Goal: Information Seeking & Learning: Find specific fact

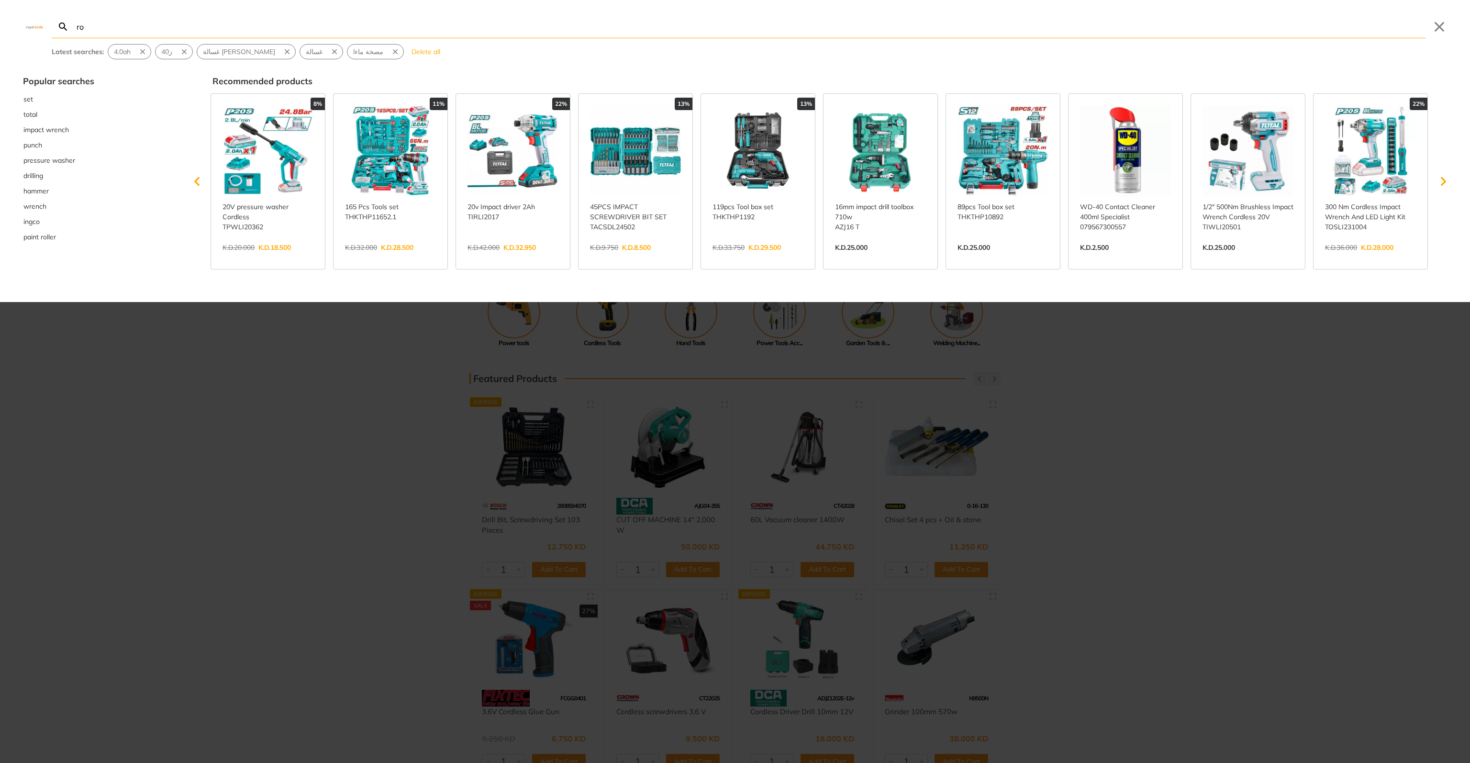
type input "ro"
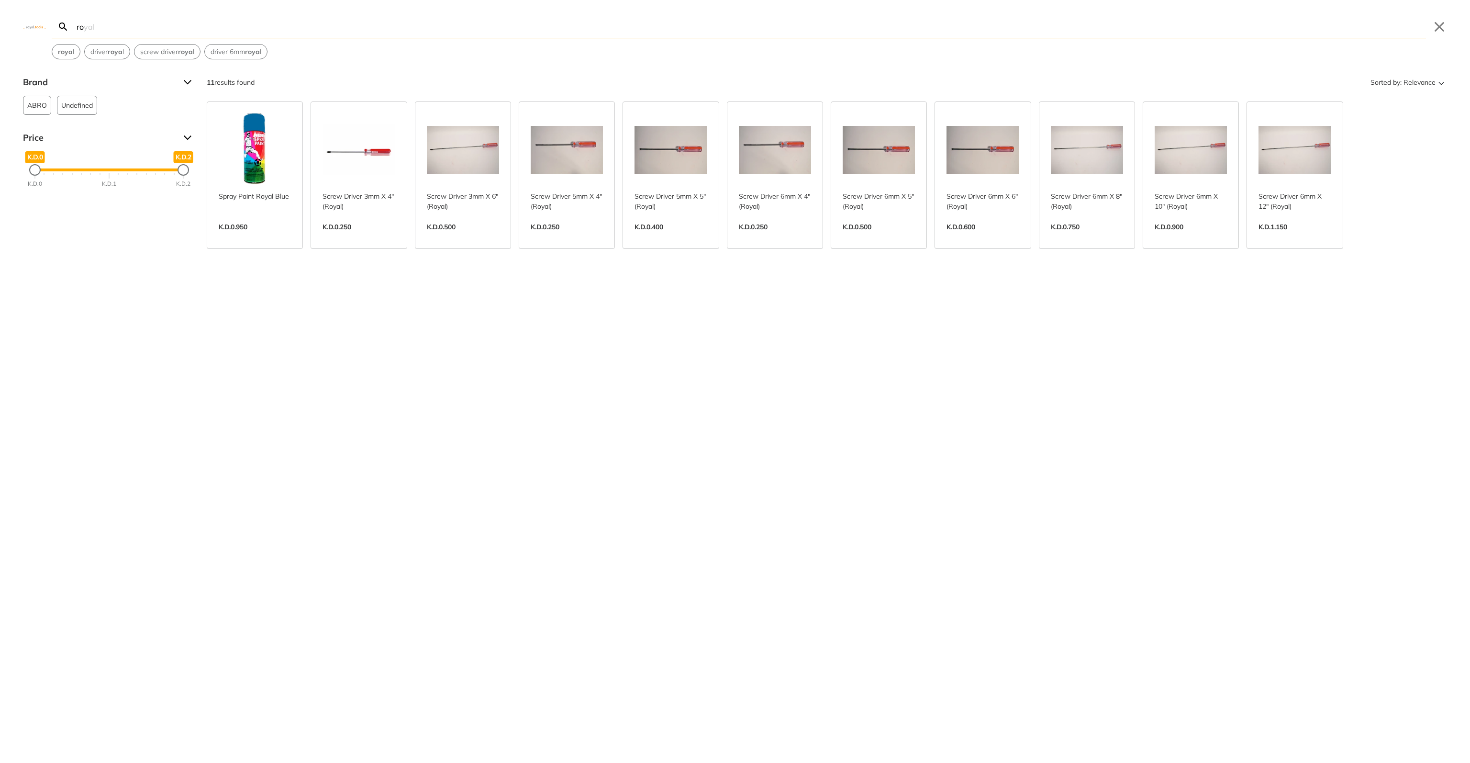
type input "r"
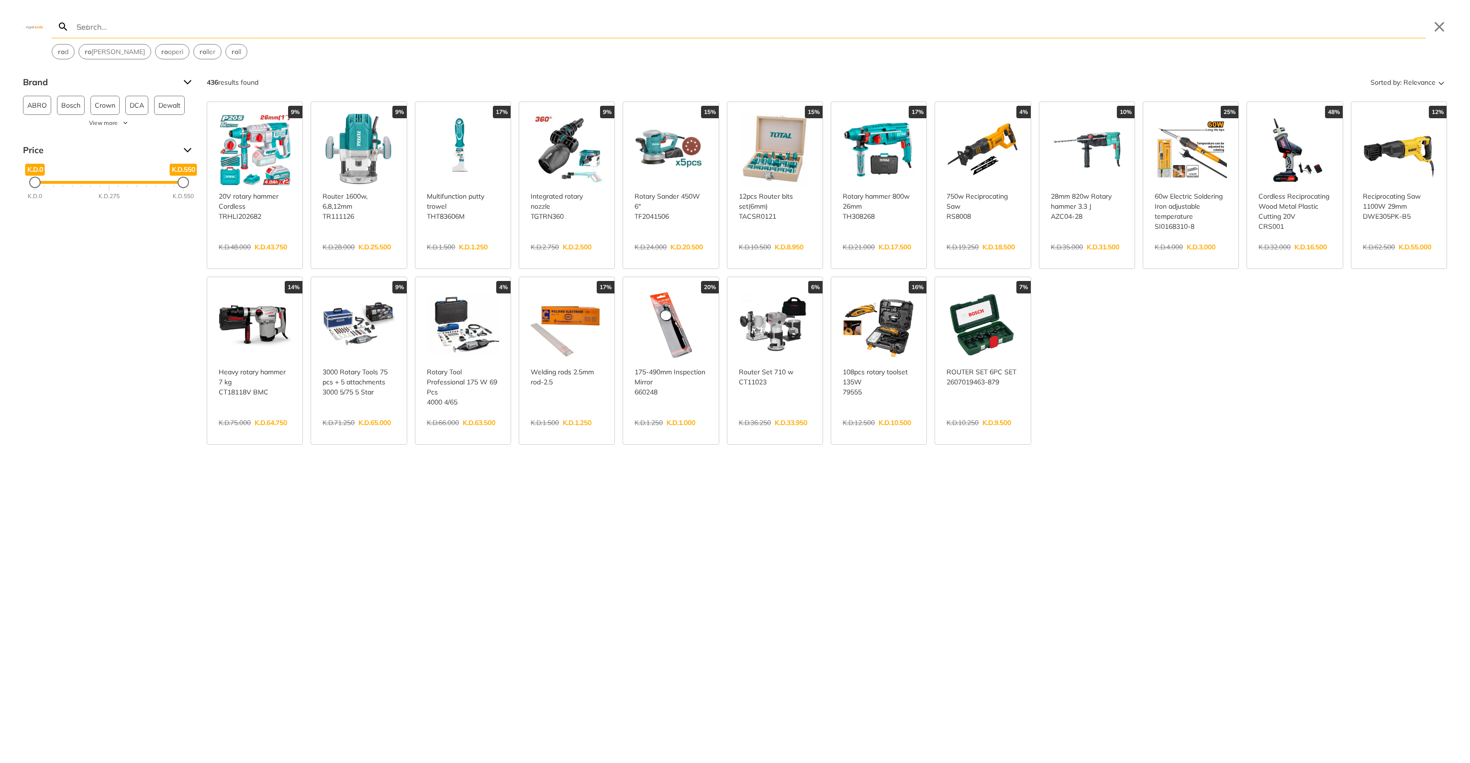
type input "r"
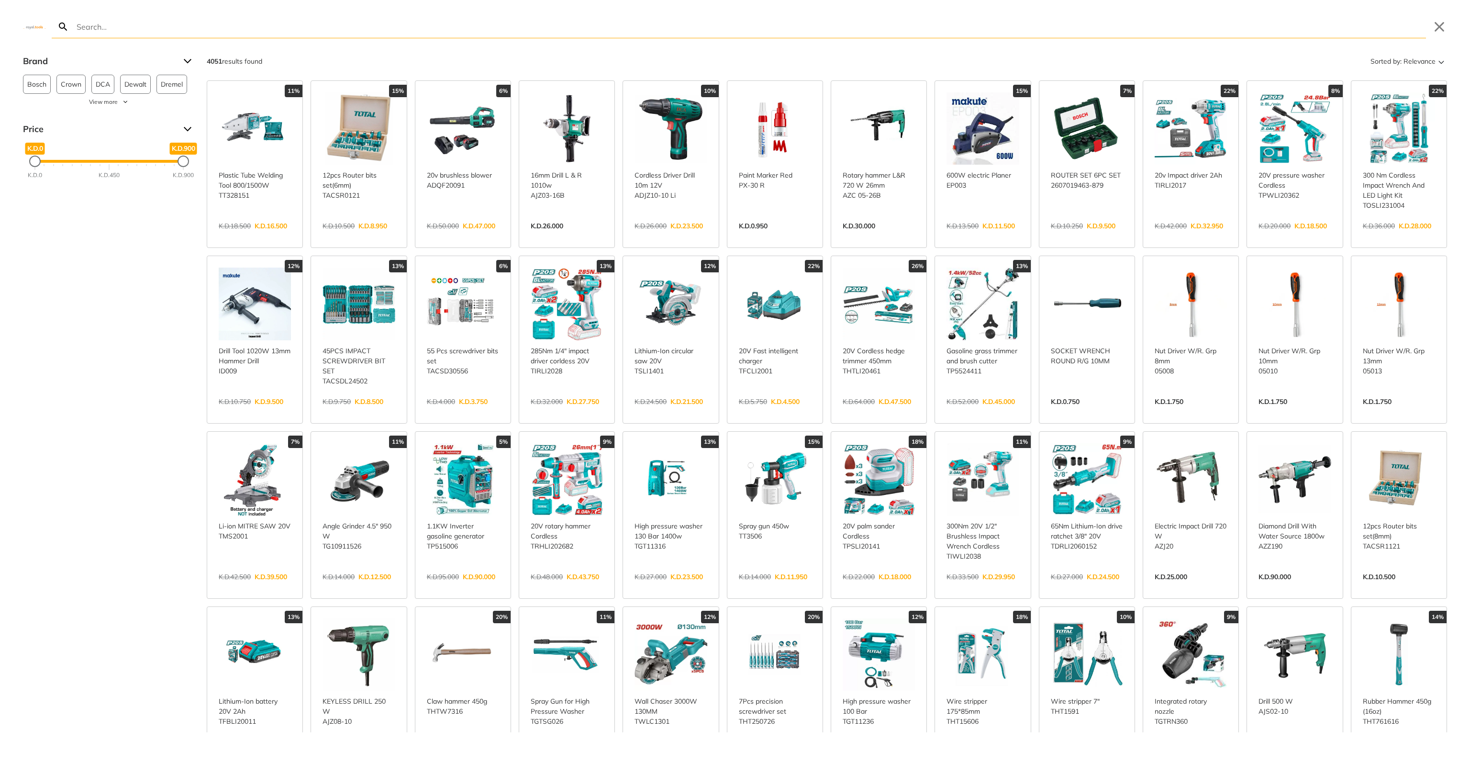
type input "r"
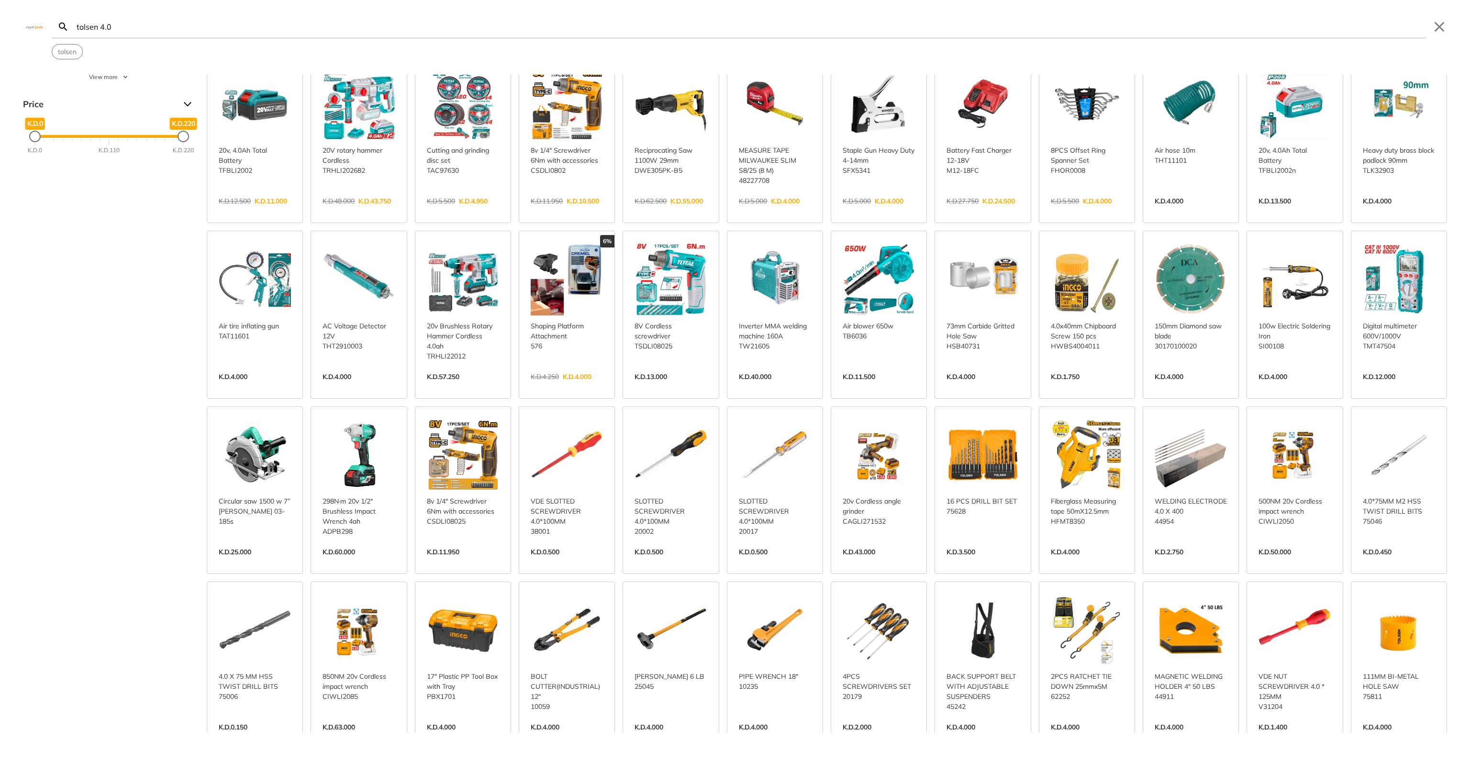
scroll to position [64, 0]
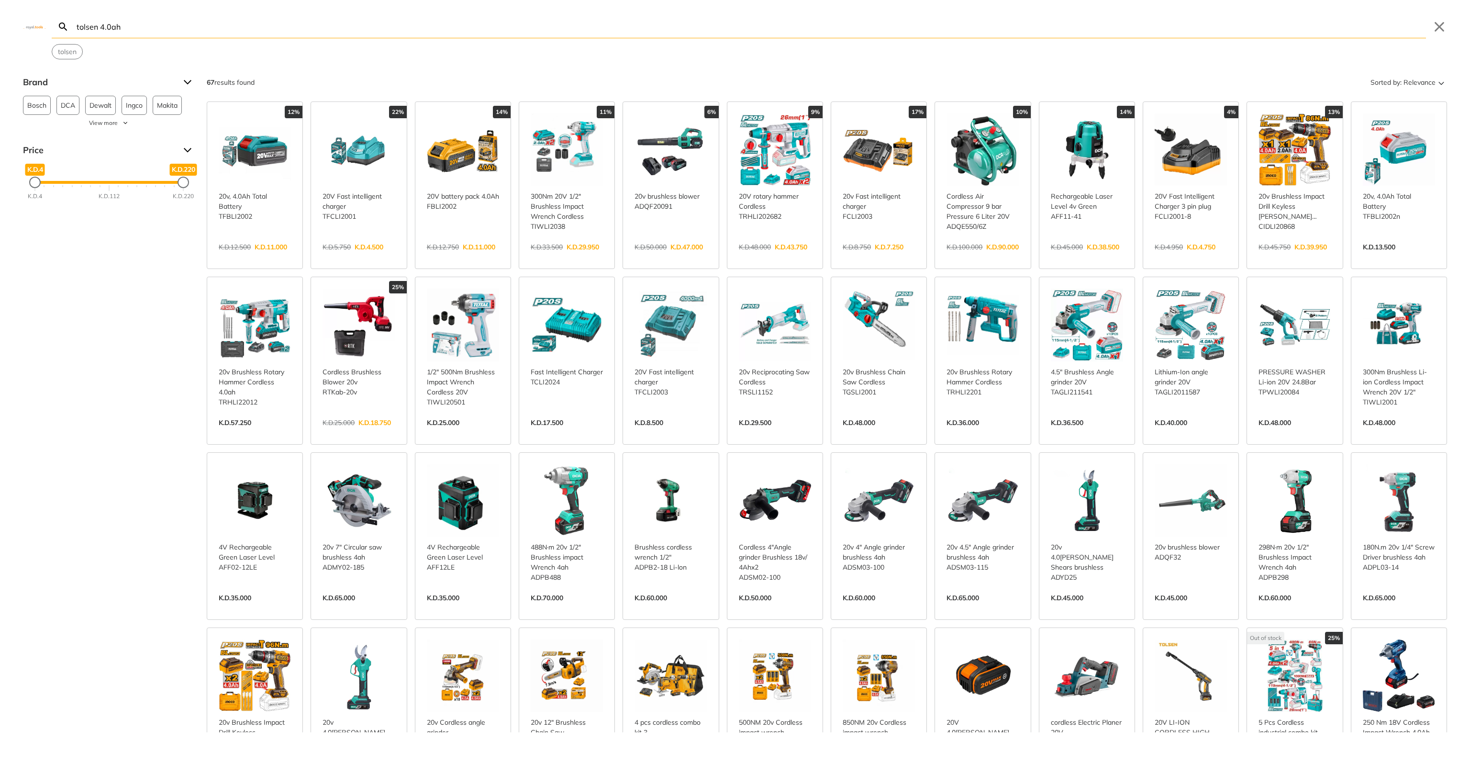
type input "tolsen 4.0ah"
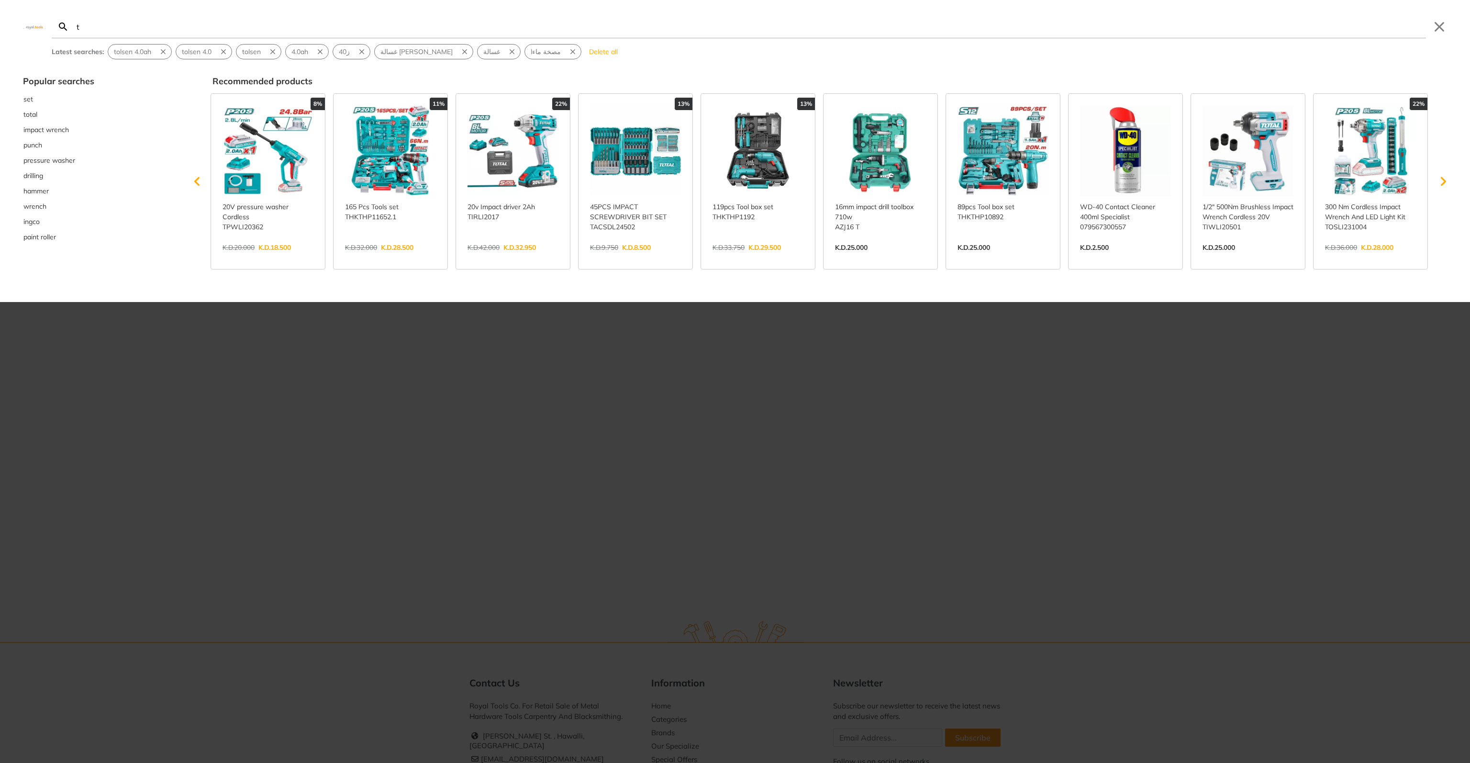
type input "to"
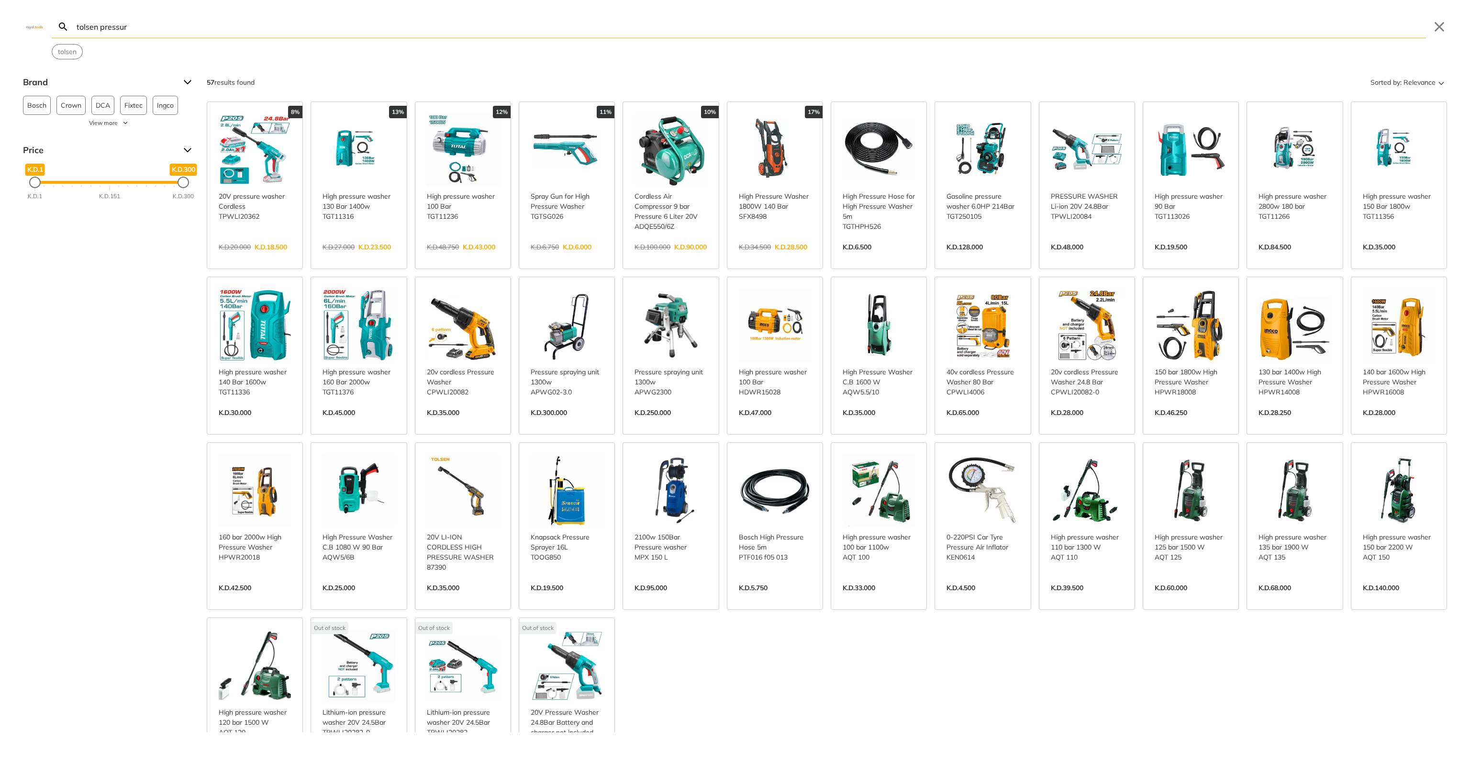
type input "tolsen pressure"
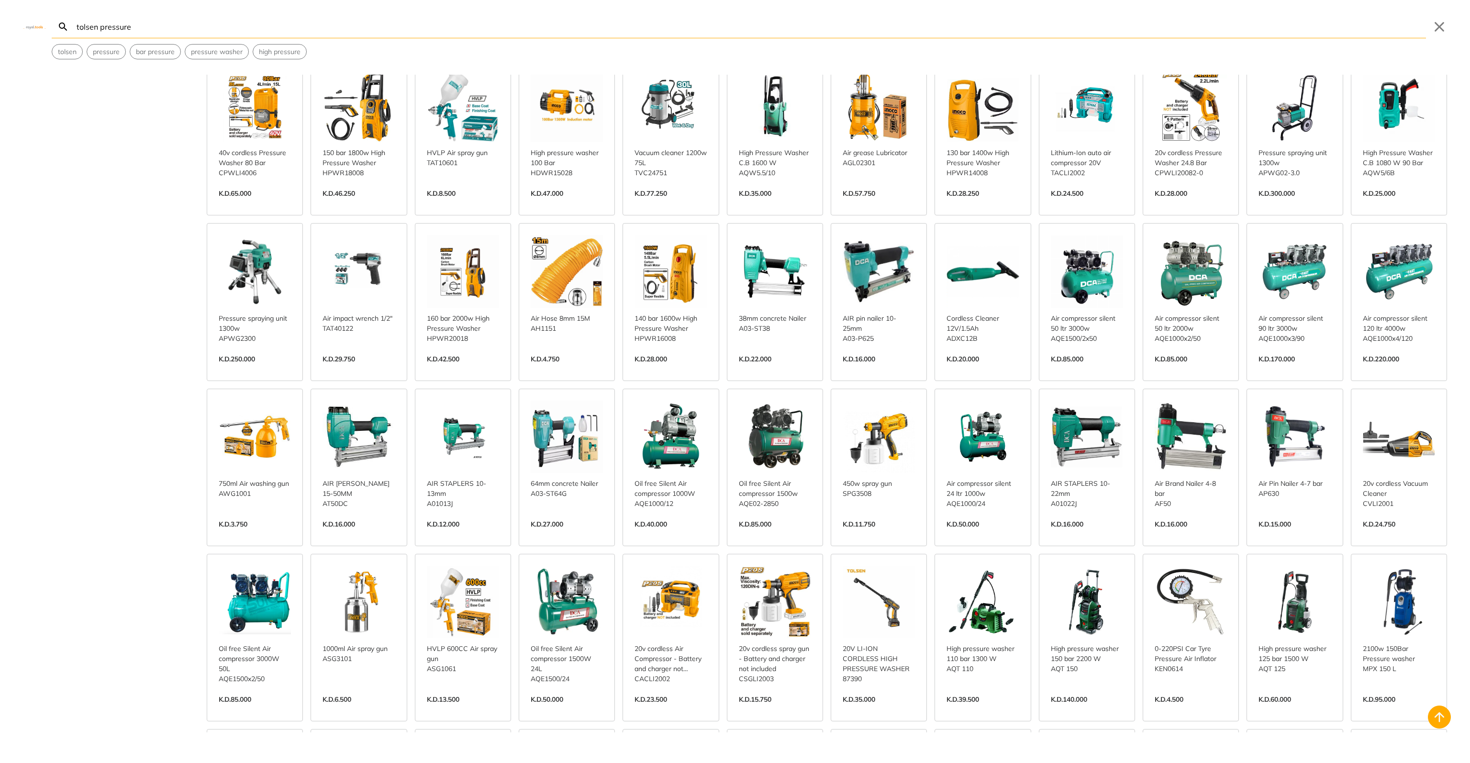
scroll to position [638, 0]
